Goal: Navigation & Orientation: Find specific page/section

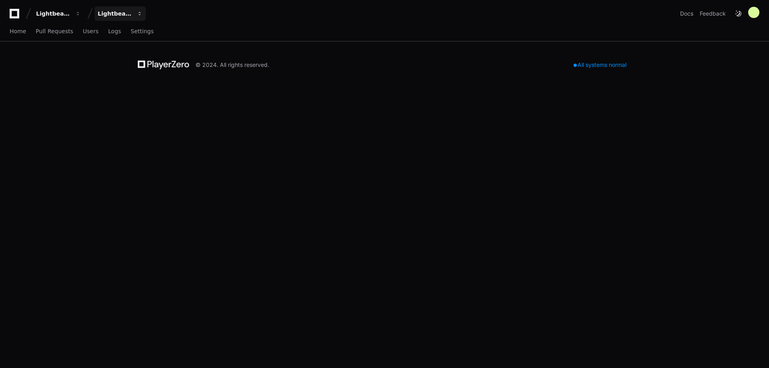
click at [105, 10] on div "Lightbeam Health Solutions" at bounding box center [115, 14] width 34 height 8
click at [22, 35] on link "Home" at bounding box center [18, 31] width 16 height 18
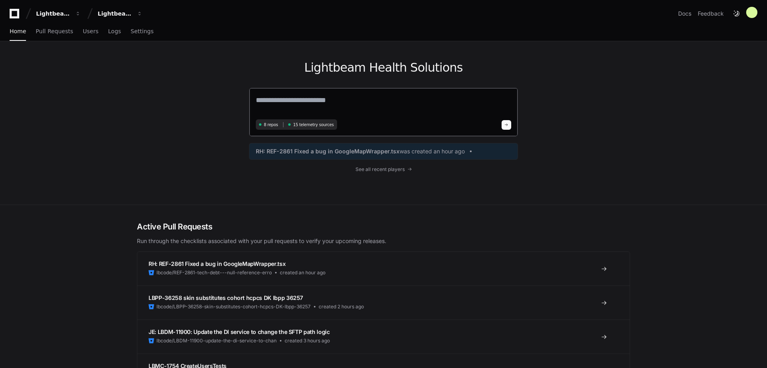
click at [306, 101] on textarea at bounding box center [383, 105] width 255 height 22
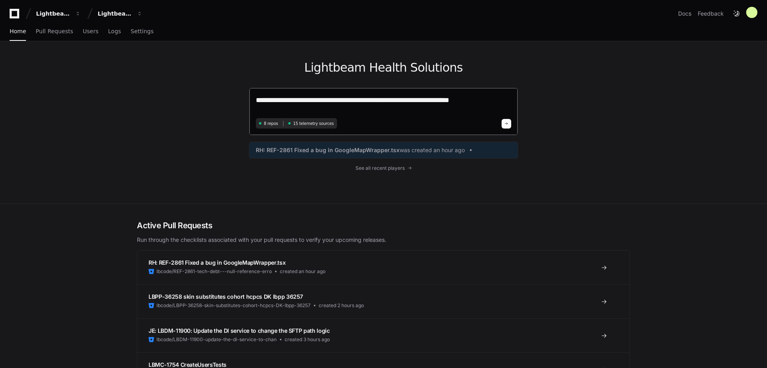
type textarea "**********"
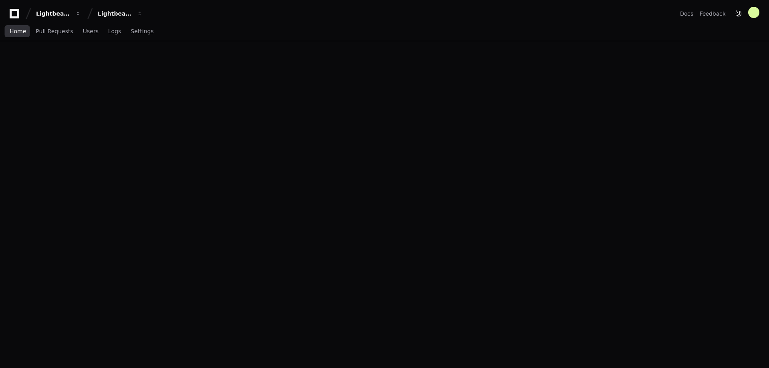
click at [20, 30] on span "Home" at bounding box center [18, 31] width 16 height 5
click at [63, 13] on div "Lightbeam Health" at bounding box center [53, 14] width 34 height 8
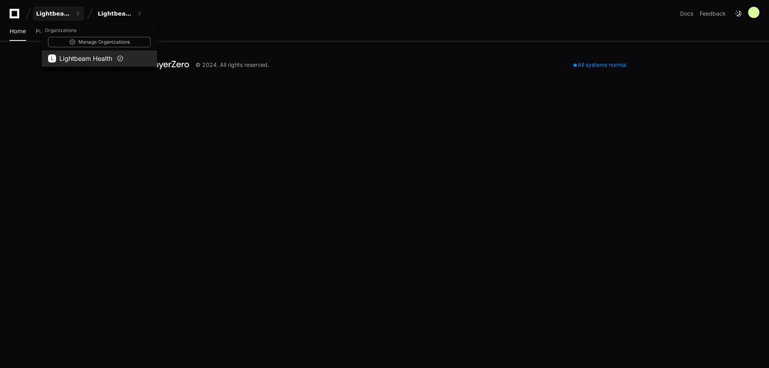
click at [82, 60] on span "Lightbeam Health" at bounding box center [85, 59] width 53 height 10
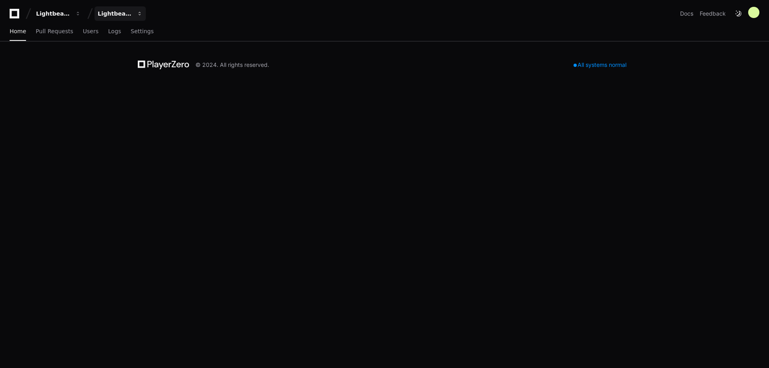
click at [120, 13] on div "Lightbeam Health Solutions" at bounding box center [115, 14] width 34 height 8
click at [136, 60] on span "Lightbeam Health Solutions" at bounding box center [151, 59] width 80 height 10
click at [53, 34] on span "Pull Requests" at bounding box center [54, 31] width 37 height 5
click at [19, 30] on span "Home" at bounding box center [18, 31] width 16 height 5
click at [85, 34] on span "Users" at bounding box center [91, 31] width 16 height 5
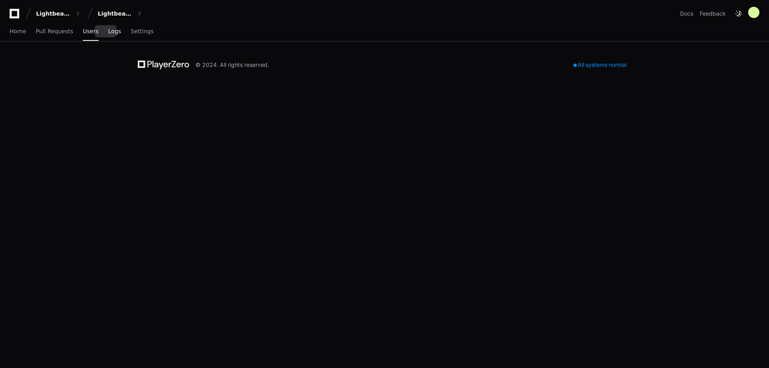
click at [108, 31] on span "Logs" at bounding box center [114, 31] width 13 height 5
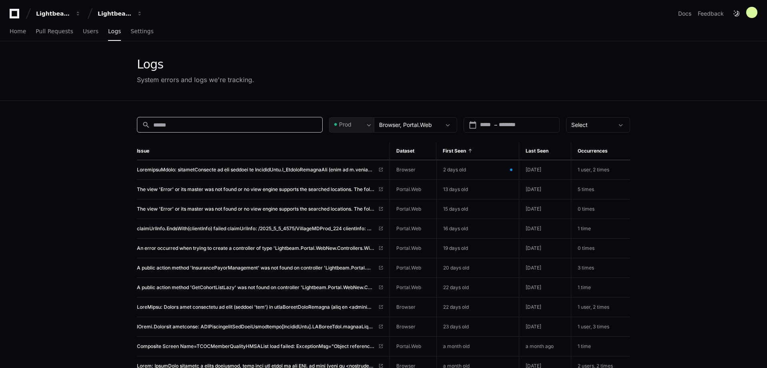
click at [206, 125] on input at bounding box center [235, 125] width 164 height 8
click at [14, 29] on span "Home" at bounding box center [18, 31] width 16 height 5
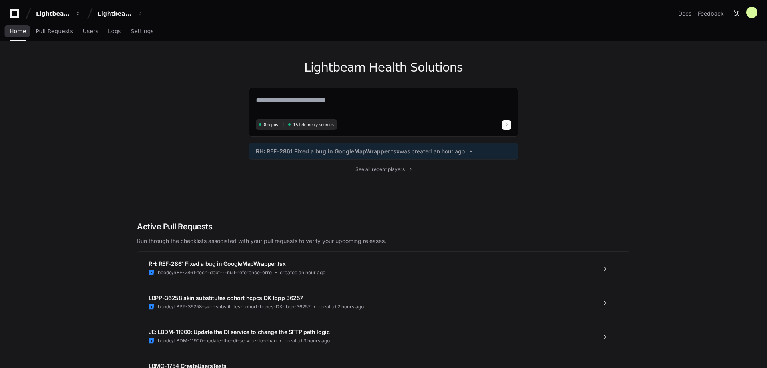
click at [18, 30] on span "Home" at bounding box center [18, 31] width 16 height 5
click at [330, 107] on textarea at bounding box center [383, 105] width 255 height 22
type textarea "**********"
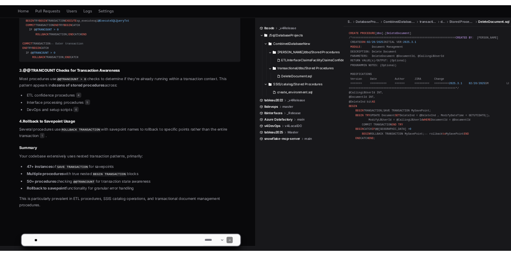
scroll to position [909, 0]
